Goal: Complete application form: Complete application form

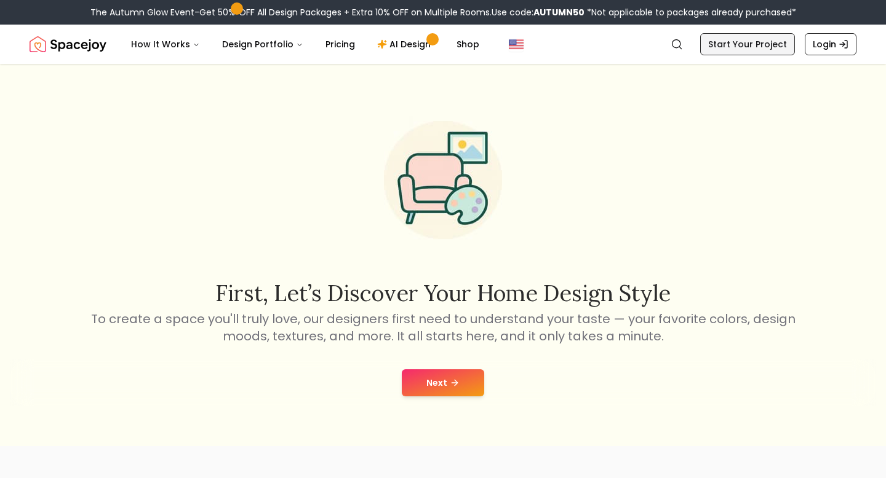
click at [732, 41] on link "Start Your Project" at bounding box center [747, 44] width 95 height 22
click at [509, 39] on img "Global" at bounding box center [516, 44] width 15 height 15
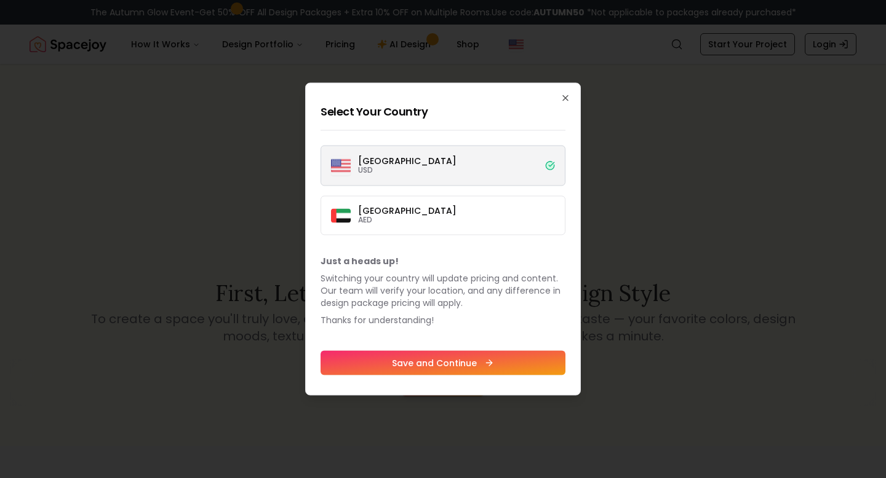
click at [479, 366] on button "Save and Continue" at bounding box center [442, 363] width 245 height 25
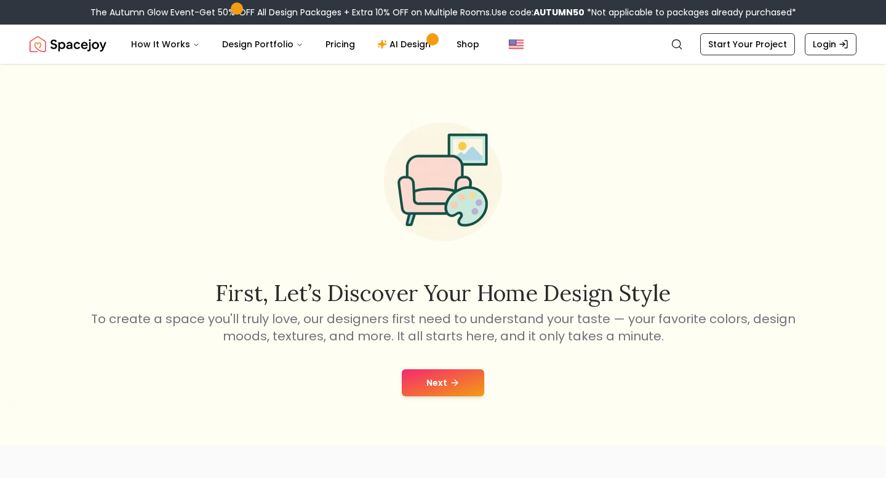
click at [453, 373] on button "Next" at bounding box center [443, 383] width 82 height 27
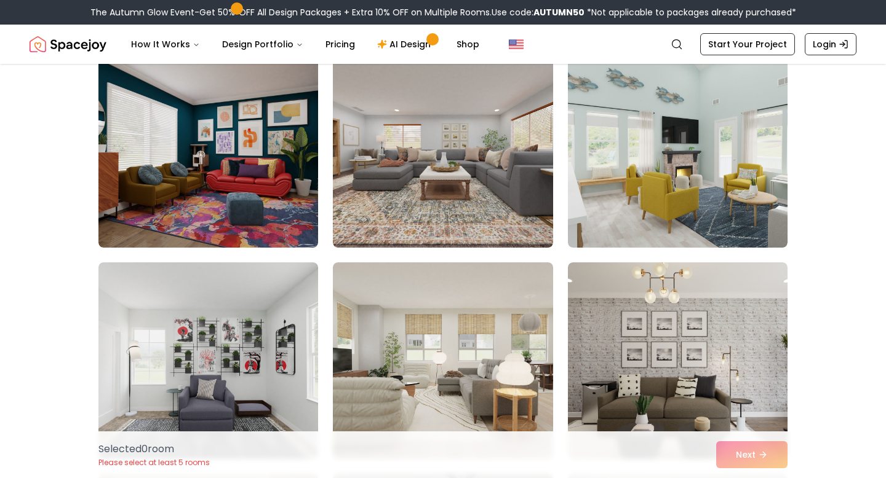
scroll to position [953, 0]
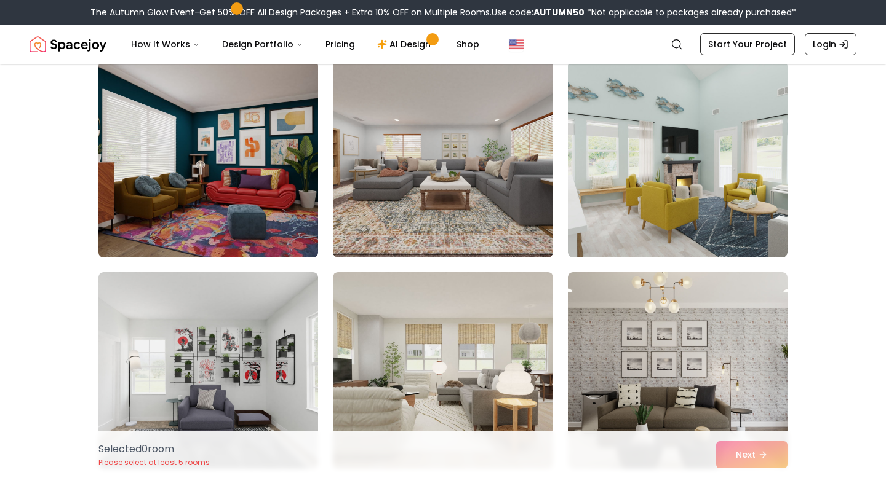
click at [277, 199] on img at bounding box center [208, 159] width 231 height 207
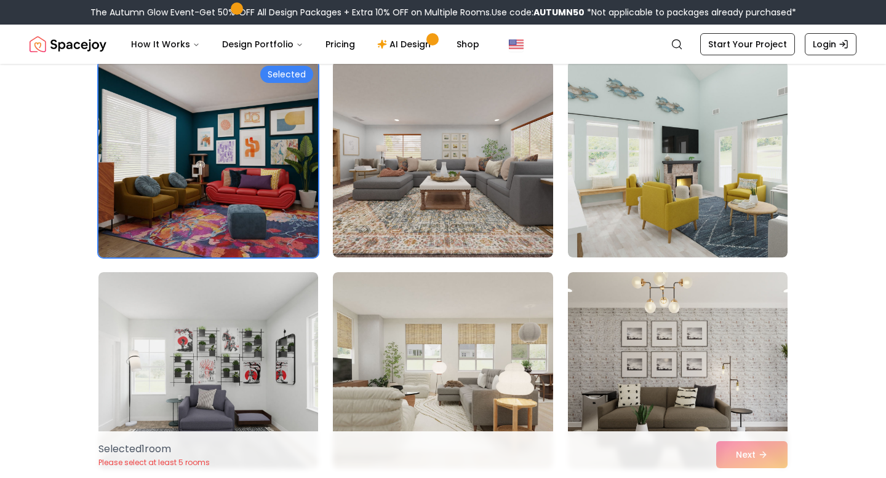
click at [279, 73] on div "Selected" at bounding box center [286, 74] width 53 height 17
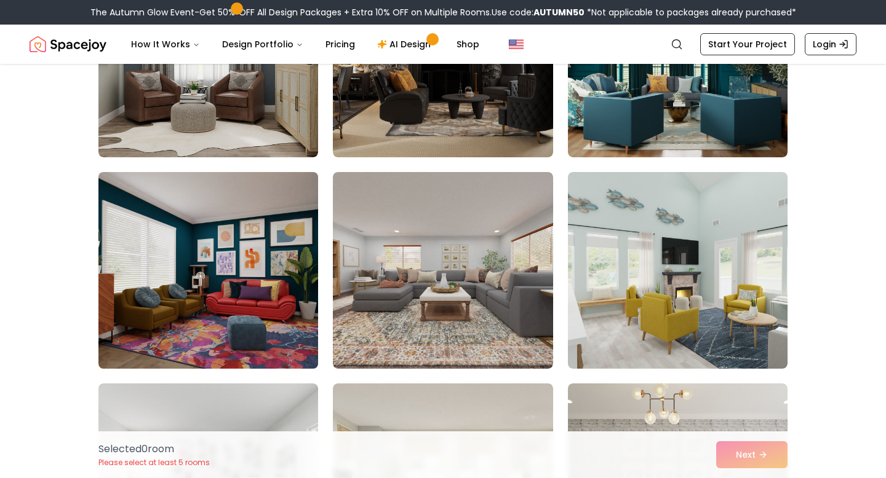
scroll to position [842, 0]
click at [253, 237] on img at bounding box center [208, 270] width 231 height 207
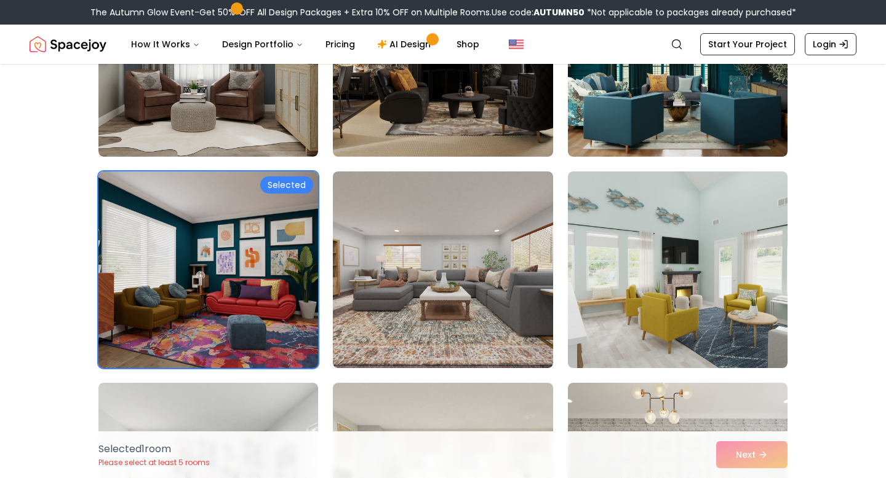
click at [253, 237] on img at bounding box center [208, 270] width 231 height 207
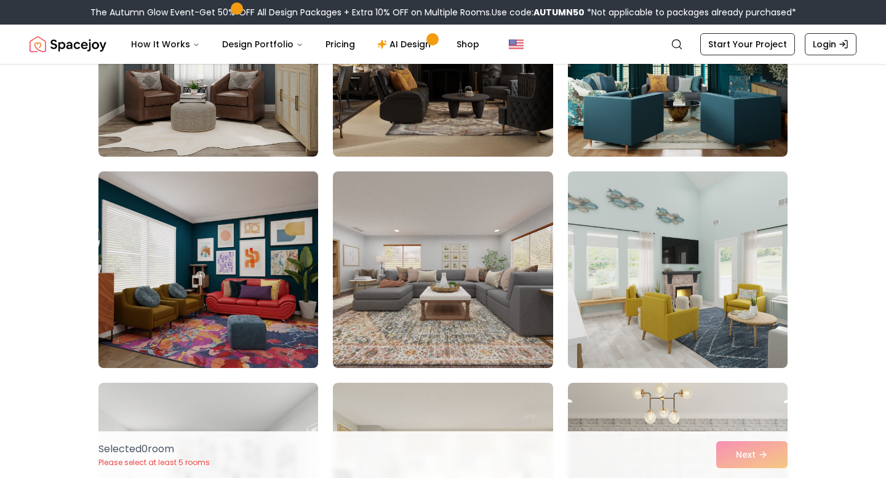
click at [259, 207] on img at bounding box center [208, 270] width 231 height 207
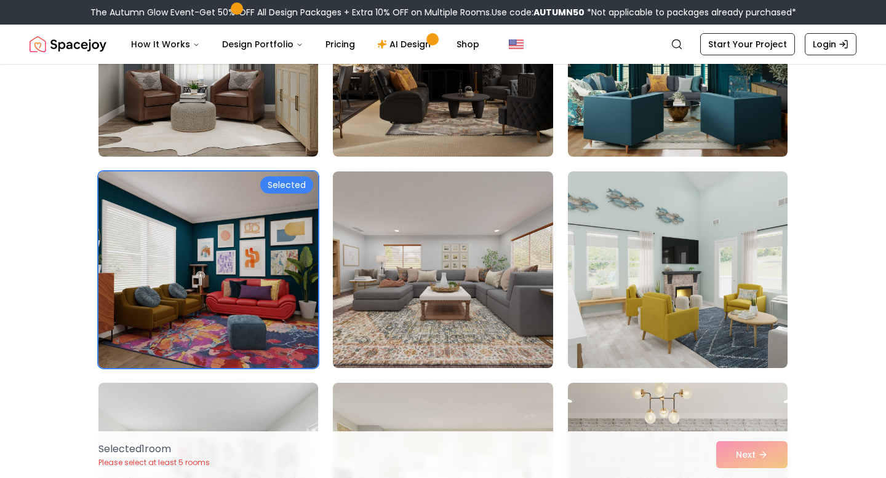
click at [263, 198] on img at bounding box center [208, 270] width 231 height 207
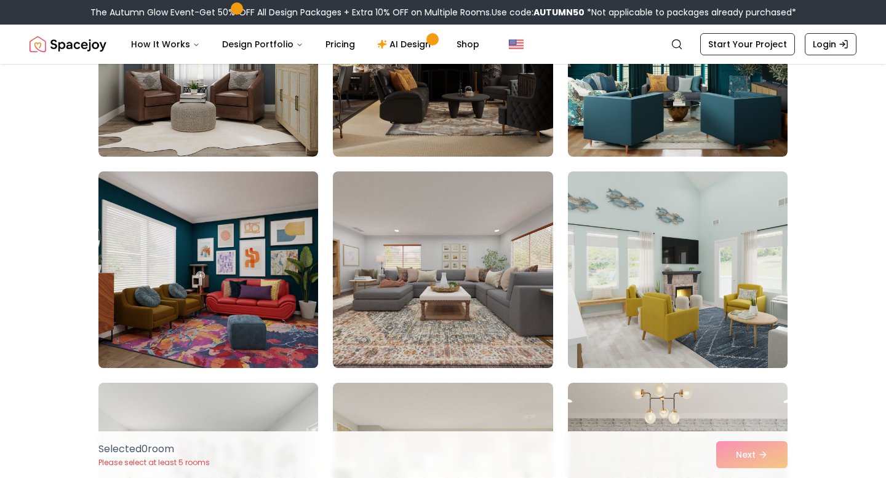
click at [263, 198] on img at bounding box center [208, 270] width 231 height 207
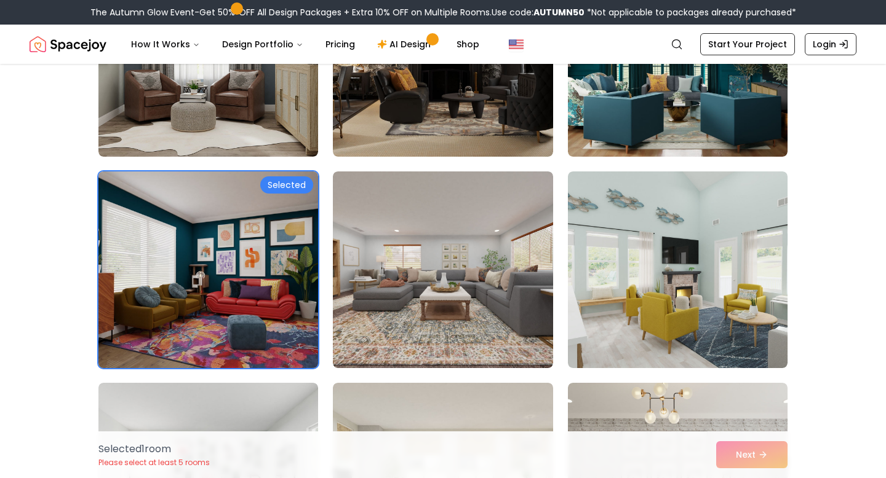
click at [263, 198] on img at bounding box center [208, 270] width 231 height 207
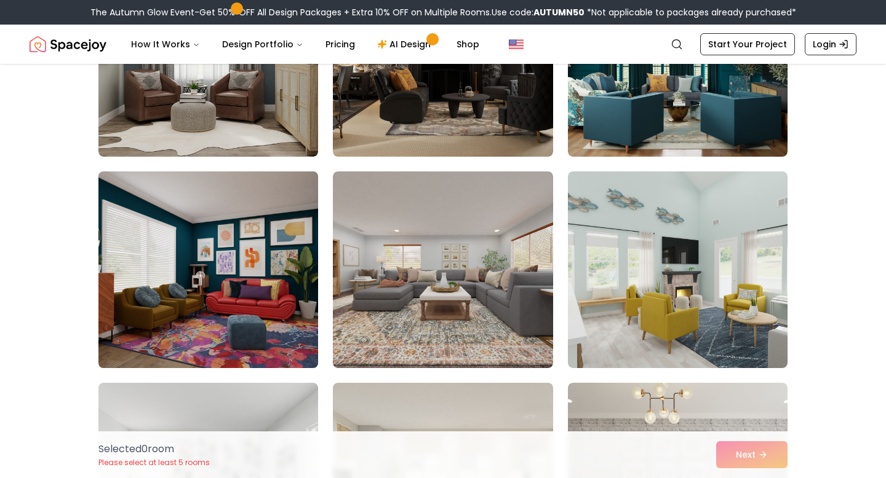
click at [263, 198] on img at bounding box center [208, 270] width 231 height 207
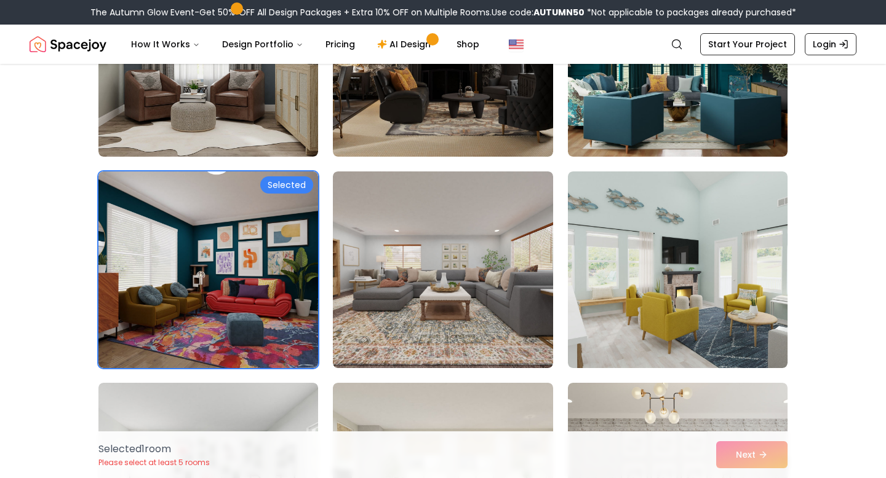
click at [753, 453] on div "Selected 1 room Please select at least 5 rooms Next" at bounding box center [443, 455] width 708 height 47
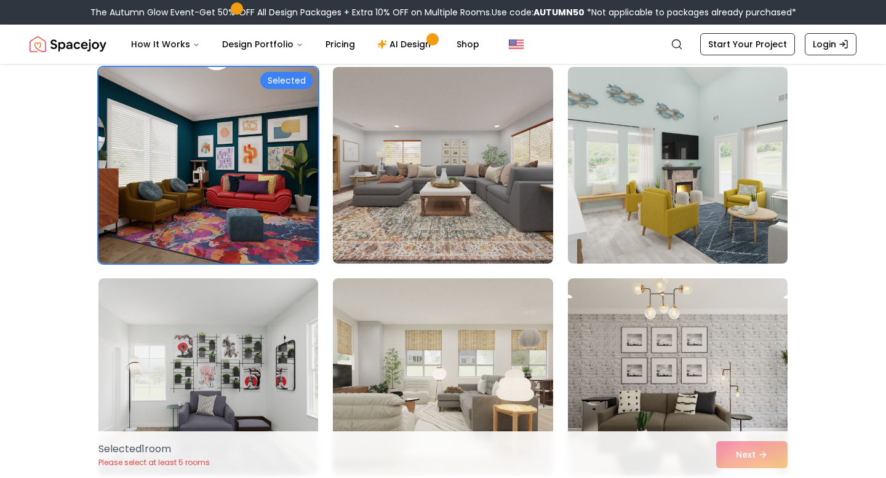
scroll to position [951, 0]
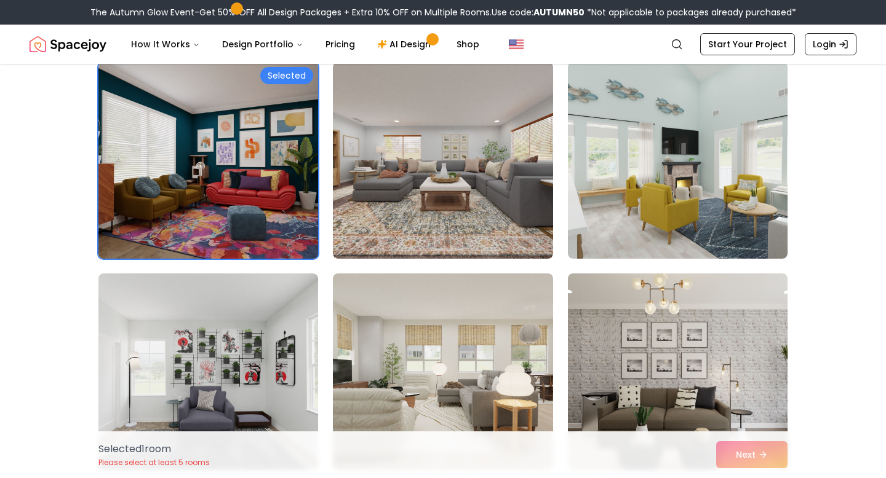
click at [287, 74] on div "Selected" at bounding box center [286, 75] width 53 height 17
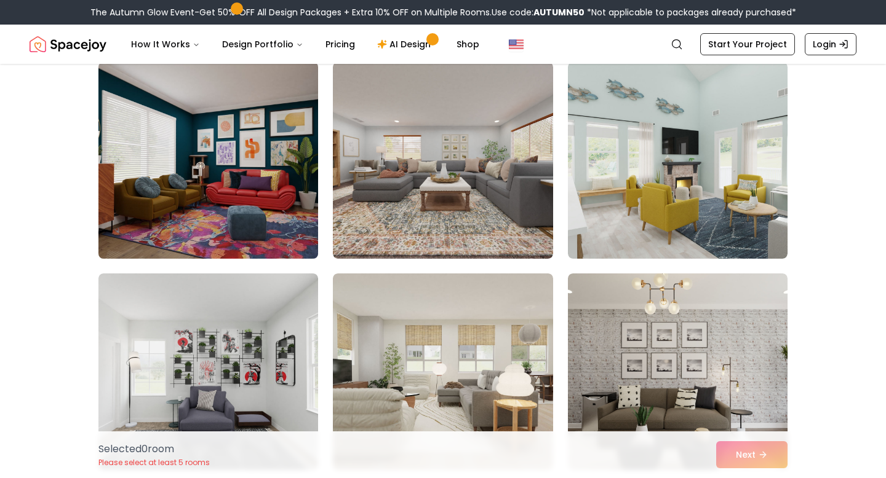
click at [283, 148] on img at bounding box center [208, 160] width 231 height 207
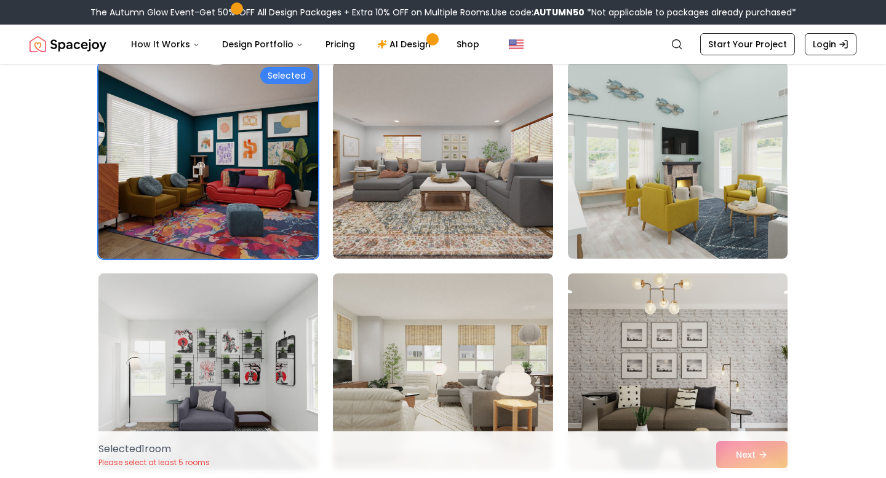
click at [736, 465] on div "Selected 1 room Please select at least 5 rooms Next" at bounding box center [443, 455] width 708 height 47
click at [738, 460] on div "Selected 1 room Please select at least 5 rooms Next" at bounding box center [443, 455] width 708 height 47
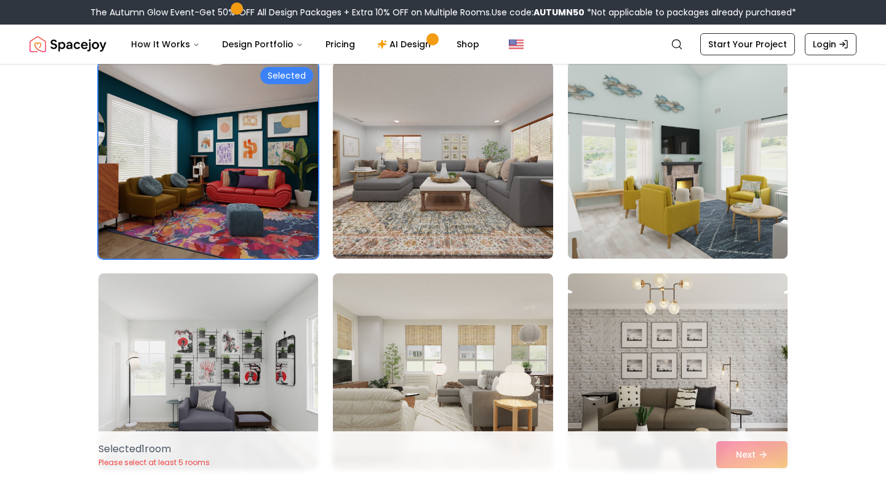
click at [636, 192] on img at bounding box center [677, 160] width 231 height 207
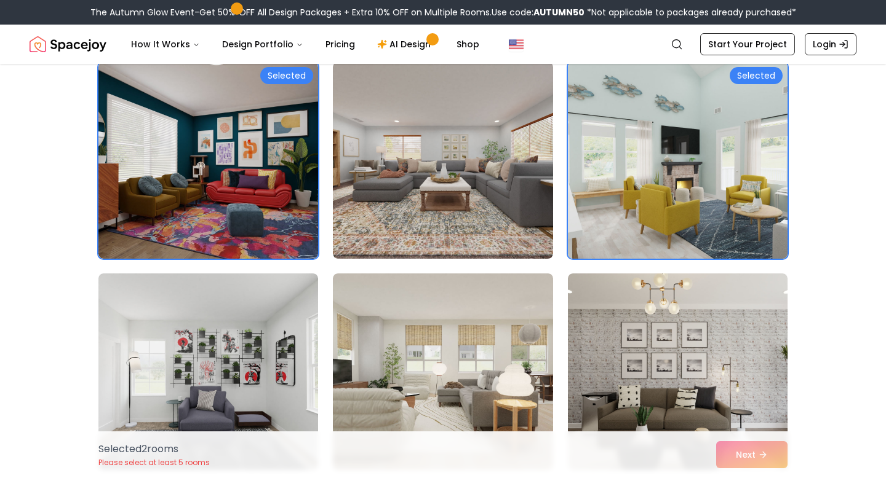
click at [597, 173] on img at bounding box center [677, 160] width 231 height 207
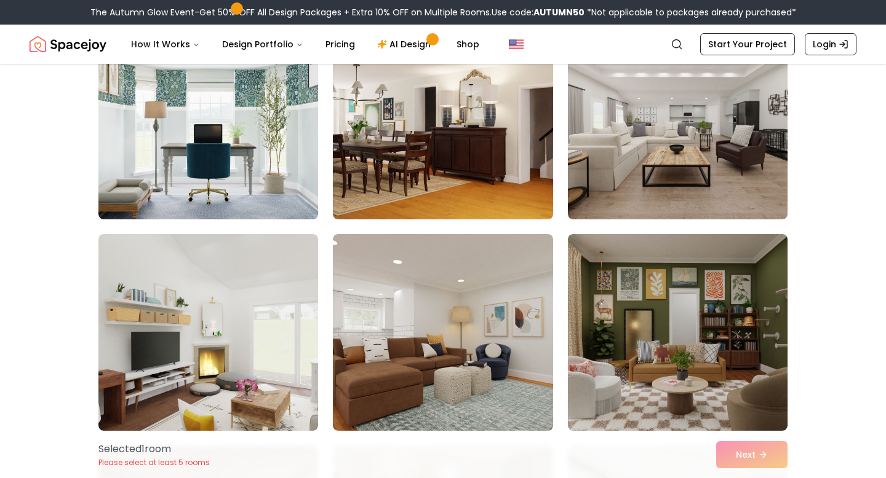
scroll to position [1632, 0]
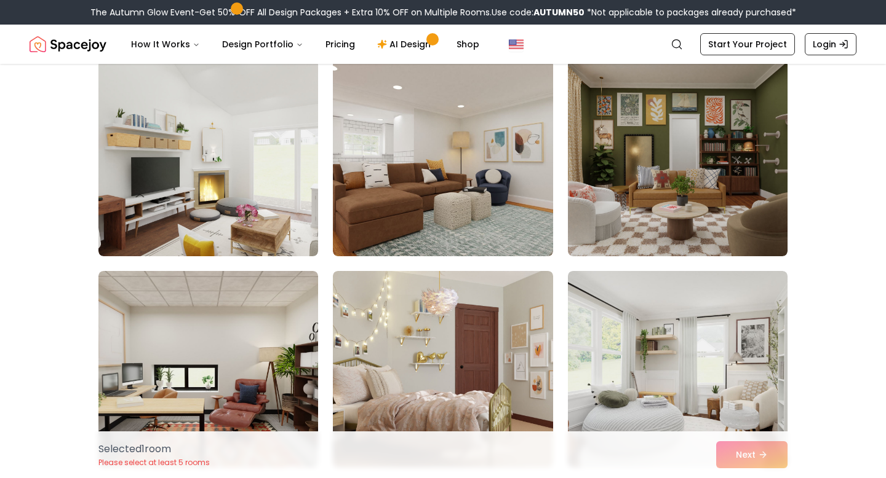
scroll to position [1823, 0]
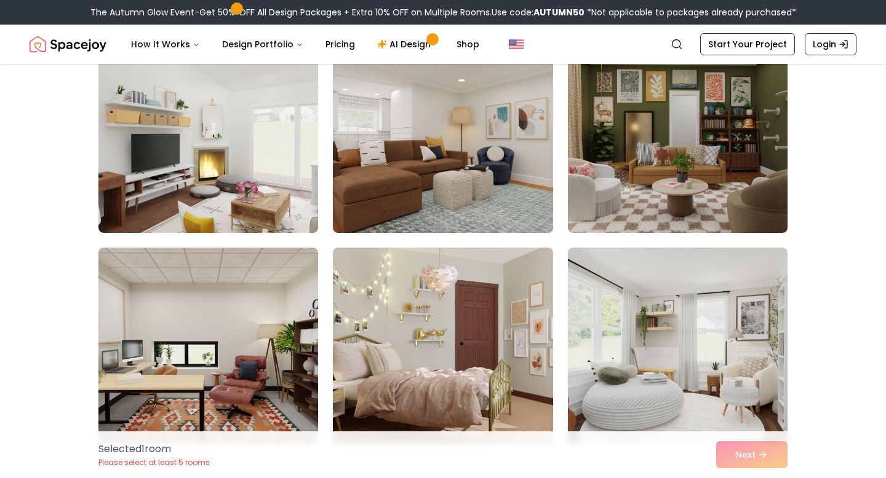
click at [501, 159] on img at bounding box center [442, 134] width 231 height 207
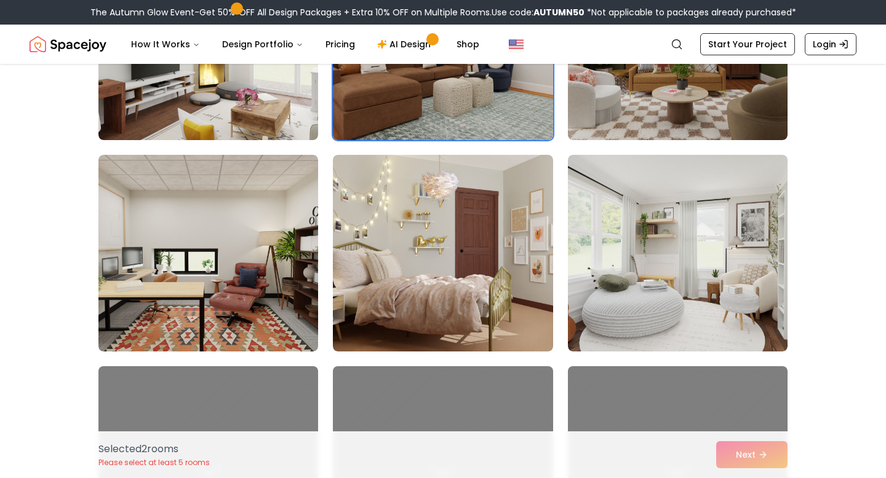
scroll to position [1919, 0]
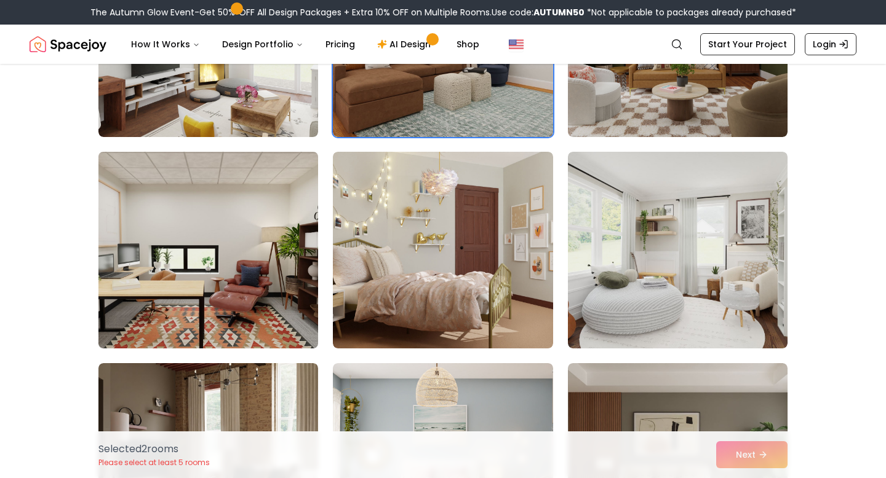
click at [252, 253] on img at bounding box center [208, 250] width 231 height 207
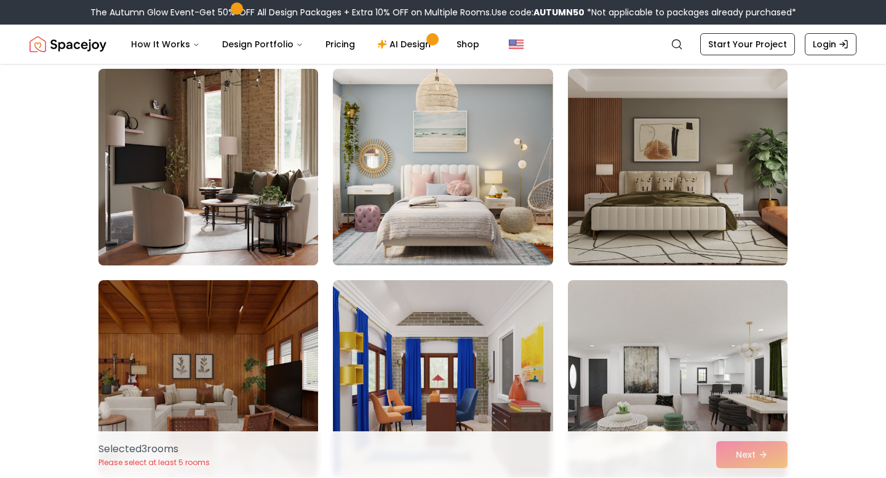
scroll to position [2215, 0]
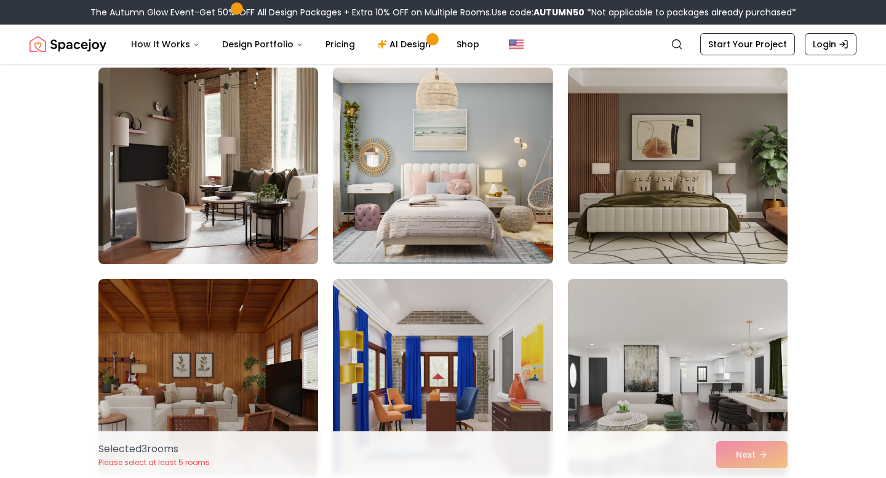
click at [605, 212] on img at bounding box center [677, 166] width 231 height 207
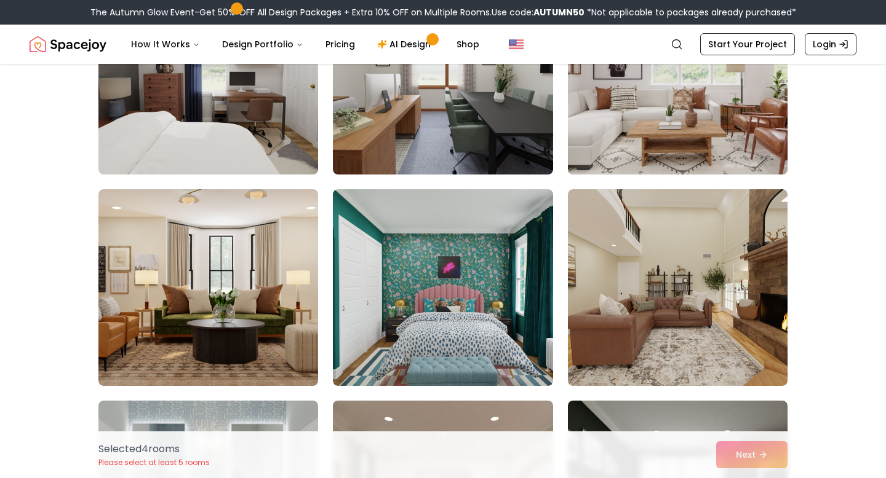
scroll to position [3762, 0]
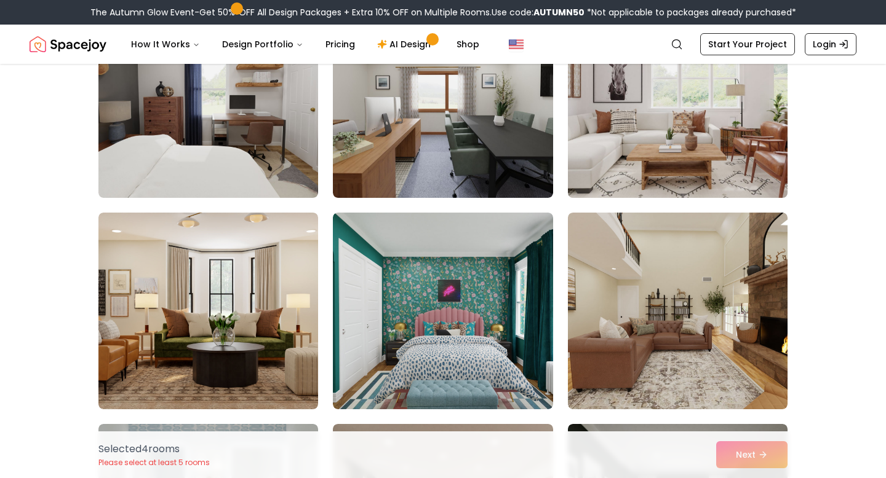
click at [638, 160] on img at bounding box center [677, 99] width 231 height 207
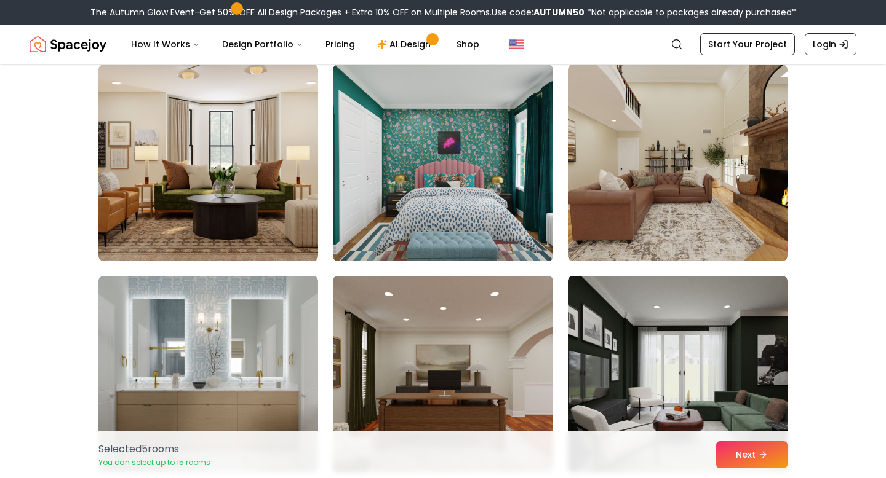
scroll to position [3973, 0]
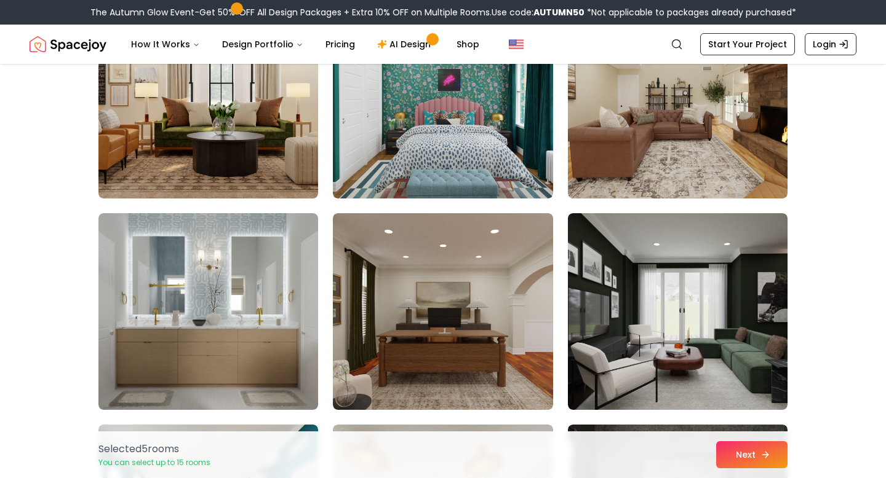
click at [744, 461] on button "Next" at bounding box center [751, 455] width 71 height 27
